Goal: Information Seeking & Learning: Learn about a topic

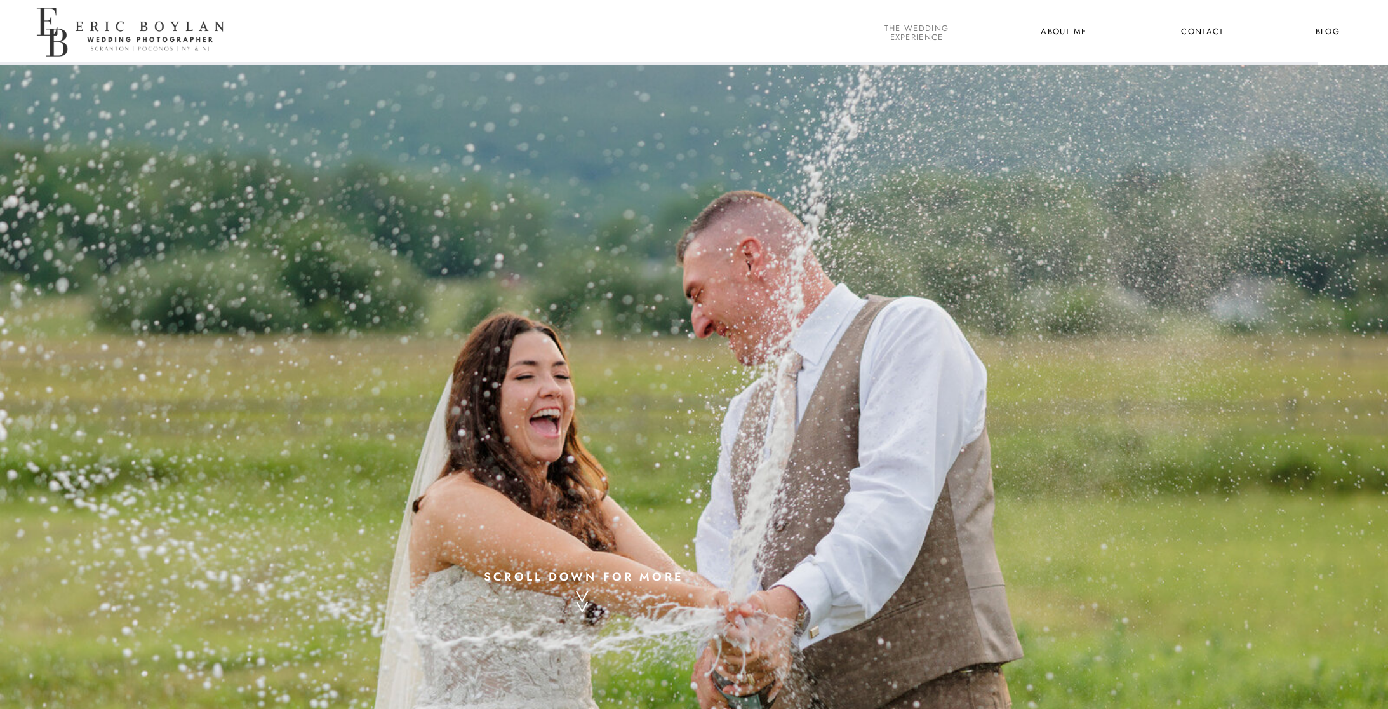
scroll to position [1, 0]
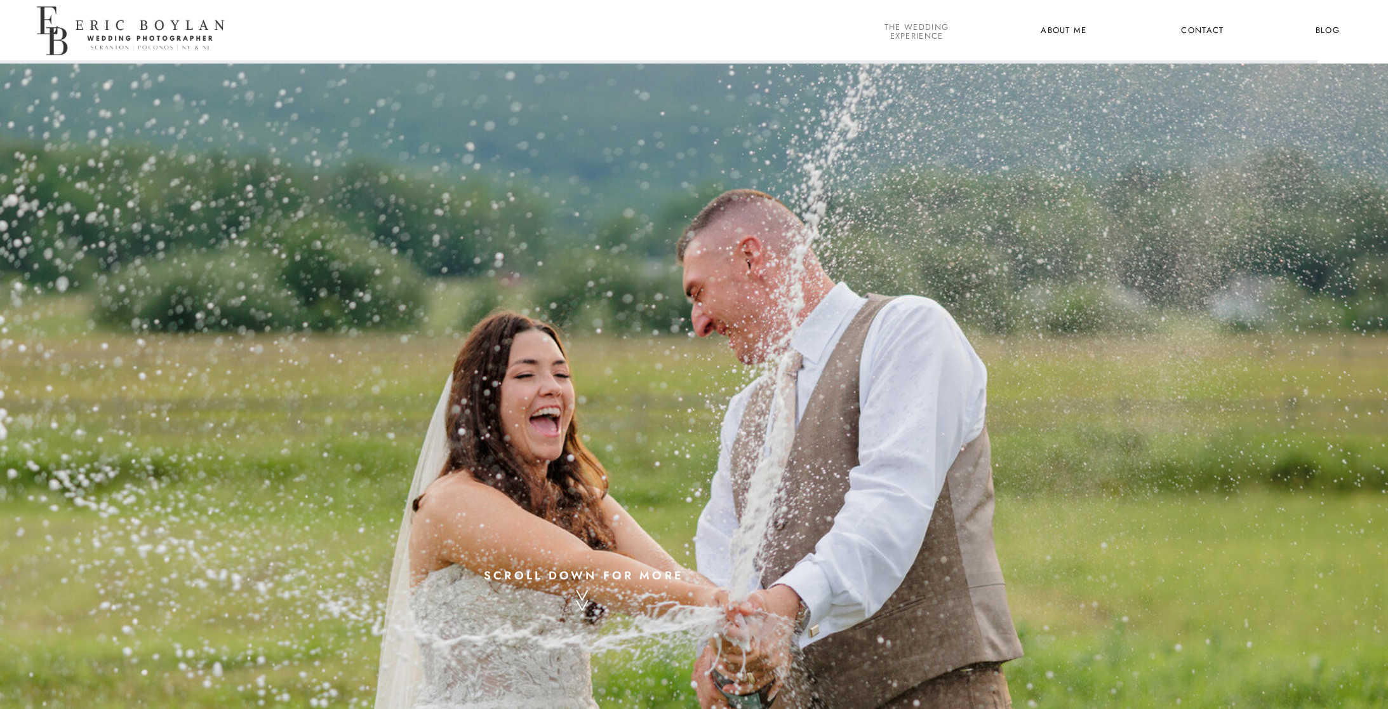
click at [907, 30] on nav "the wedding experience" at bounding box center [916, 31] width 69 height 17
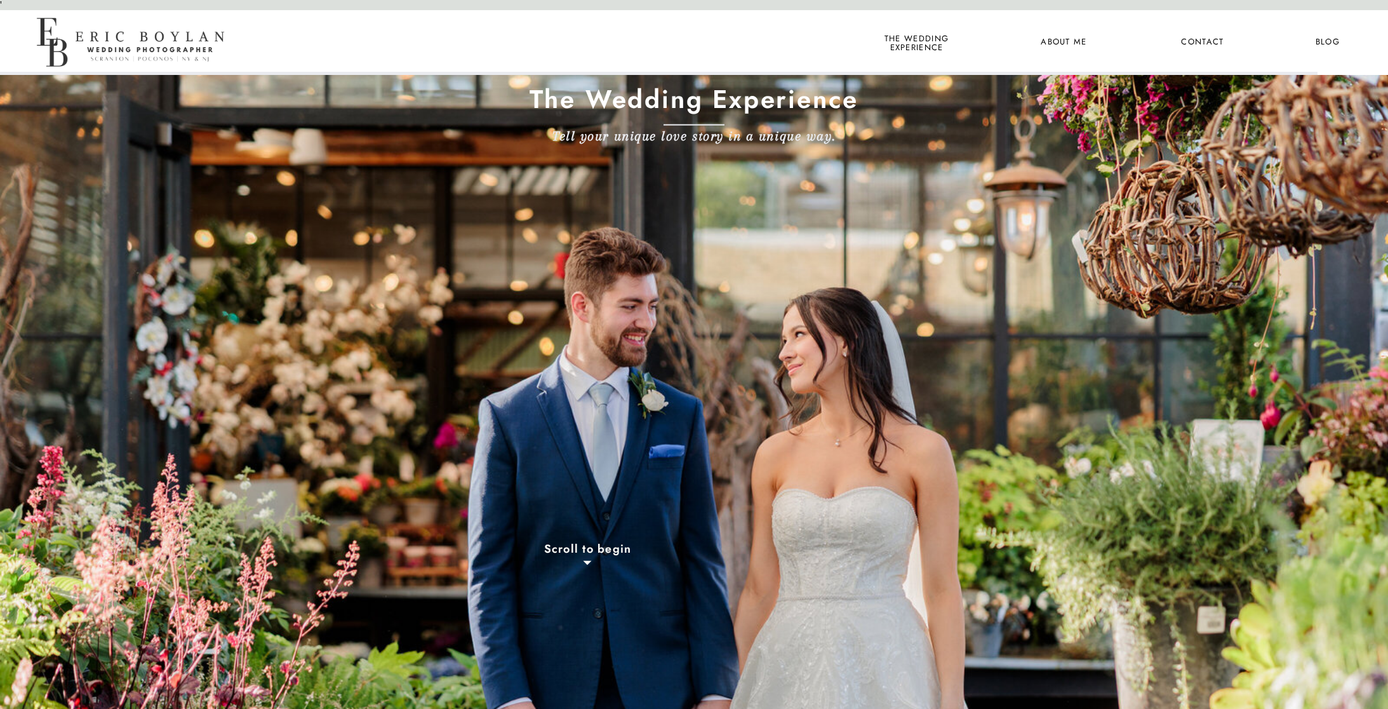
scroll to position [2, 0]
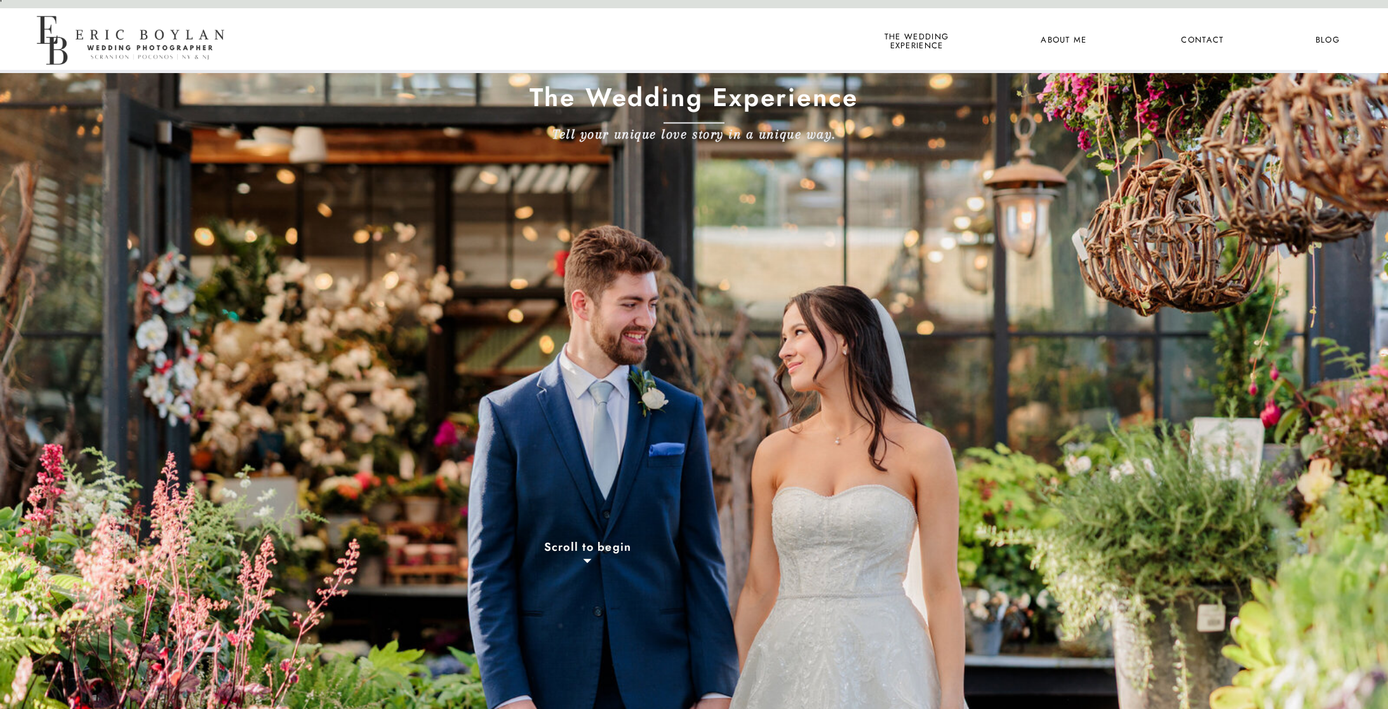
click at [1063, 40] on nav "About Me" at bounding box center [1064, 40] width 62 height 17
